Goal: Entertainment & Leisure: Consume media (video, audio)

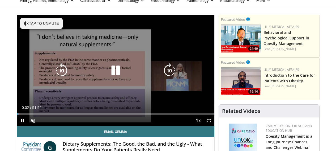
scroll to position [27, 0]
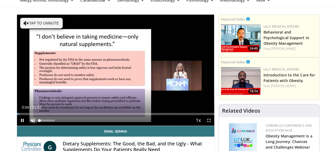
click at [28, 125] on span "Video Player" at bounding box center [33, 120] width 11 height 11
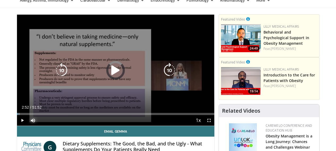
click at [17, 115] on div "Loaded : 1.59% 00:06 02:52" at bounding box center [115, 112] width 197 height 5
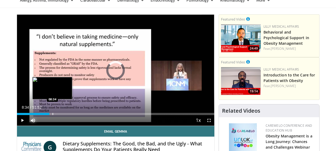
click at [39, 115] on div "Loaded : 11.16% 04:42 08:34" at bounding box center [115, 112] width 197 height 5
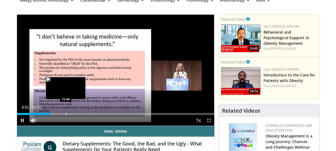
click at [66, 115] on div "Progress Bar" at bounding box center [66, 114] width 1 height 2
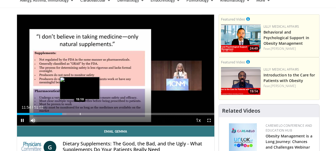
click at [66, 115] on div "Loaded : 25.06% 11:54 15:10" at bounding box center [115, 114] width 197 height 2
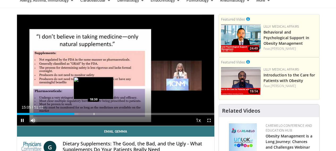
click at [80, 115] on div "Loaded : 31.17% 15:05 18:30" at bounding box center [115, 114] width 197 height 2
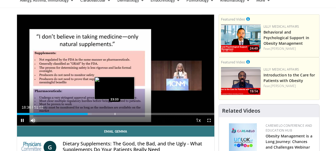
click at [101, 115] on div "Loaded : 37.92% 18:37 23:33" at bounding box center [115, 114] width 197 height 2
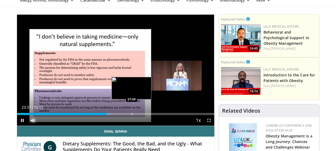
click at [132, 115] on div "Progress Bar" at bounding box center [132, 114] width 1 height 2
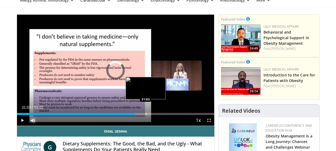
click at [132, 115] on div "Loaded : 56.23% 31:03 31:03" at bounding box center [115, 114] width 197 height 2
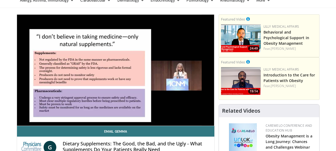
click at [146, 124] on video-js "**********" at bounding box center [115, 70] width 197 height 111
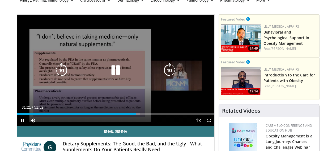
click at [146, 115] on div "Loaded : 62.48% 31:21 34:19" at bounding box center [115, 114] width 197 height 2
click at [165, 115] on div "Loaded : 68.22% 34:22 39:03" at bounding box center [115, 114] width 197 height 2
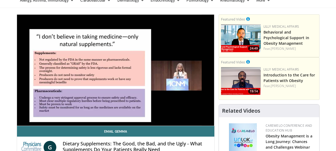
click at [179, 123] on video-js "**********" at bounding box center [115, 70] width 197 height 111
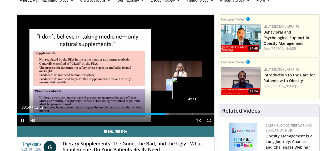
click at [179, 115] on div "Loaded : 77.12% 38:59 42:19" at bounding box center [115, 112] width 197 height 5
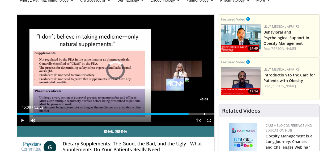
click at [191, 115] on div "Loaded : 0.00% 45:08 45:08" at bounding box center [115, 114] width 197 height 2
click at [216, 115] on div "Progress Bar" at bounding box center [216, 114] width 1 height 2
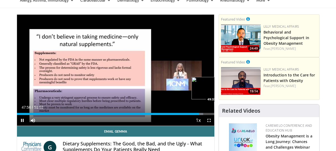
click at [209, 115] on div "Loaded : 94.47% 47:57 49:33" at bounding box center [115, 112] width 197 height 5
click at [213, 125] on span "Video Player" at bounding box center [209, 120] width 11 height 11
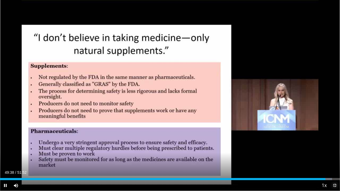
click at [334, 150] on span "Video Player" at bounding box center [335, 185] width 11 height 11
